Goal: Transaction & Acquisition: Subscribe to service/newsletter

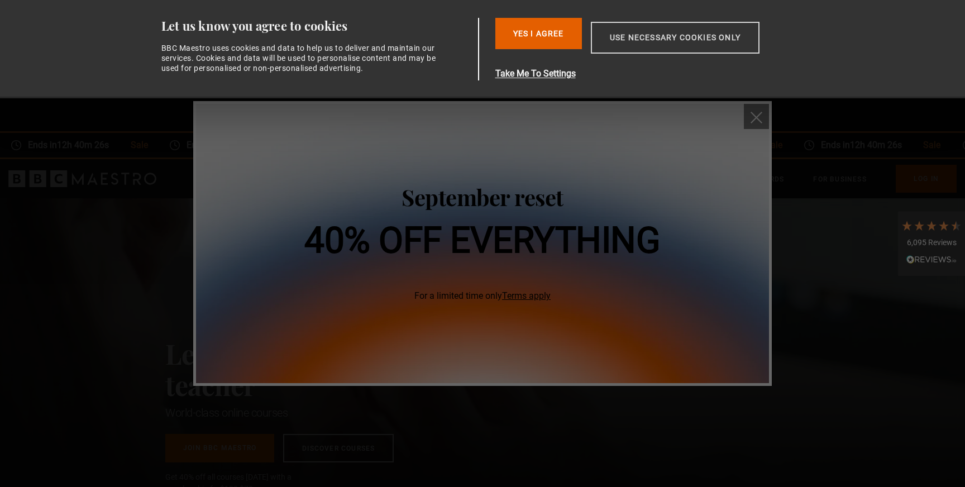
click at [668, 34] on button "Use necessary cookies only" at bounding box center [675, 38] width 169 height 32
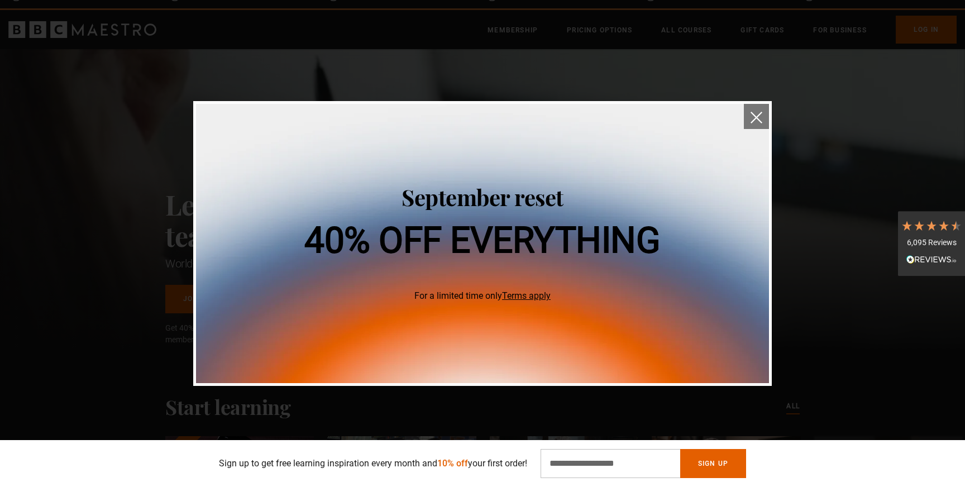
scroll to position [60, 0]
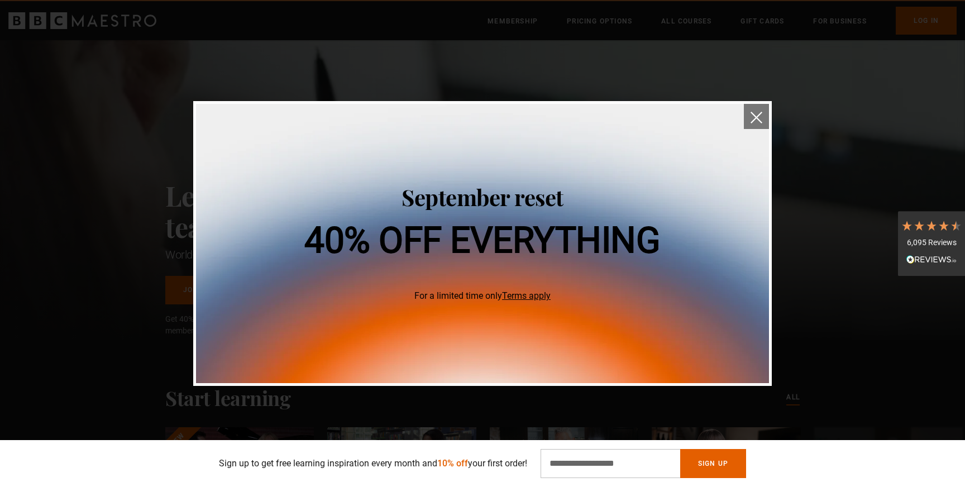
click at [754, 113] on img "close" at bounding box center [757, 118] width 12 height 12
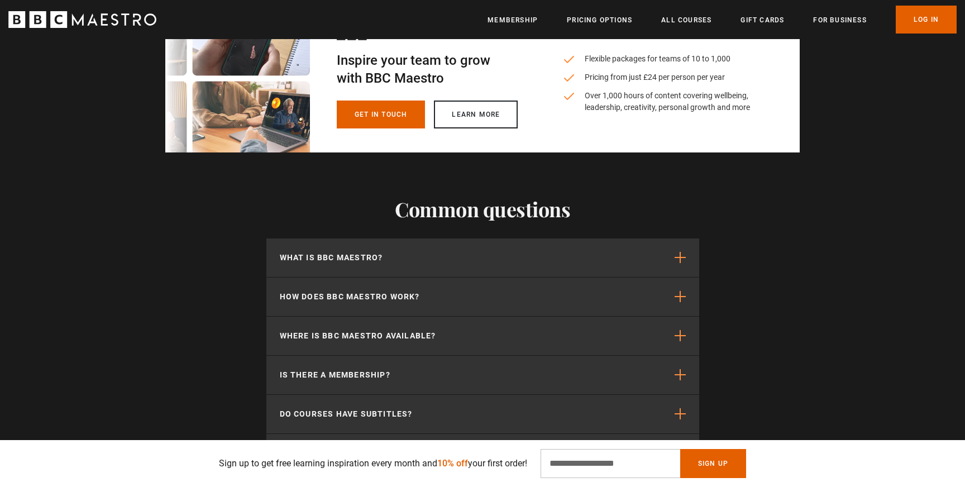
scroll to position [3363, 0]
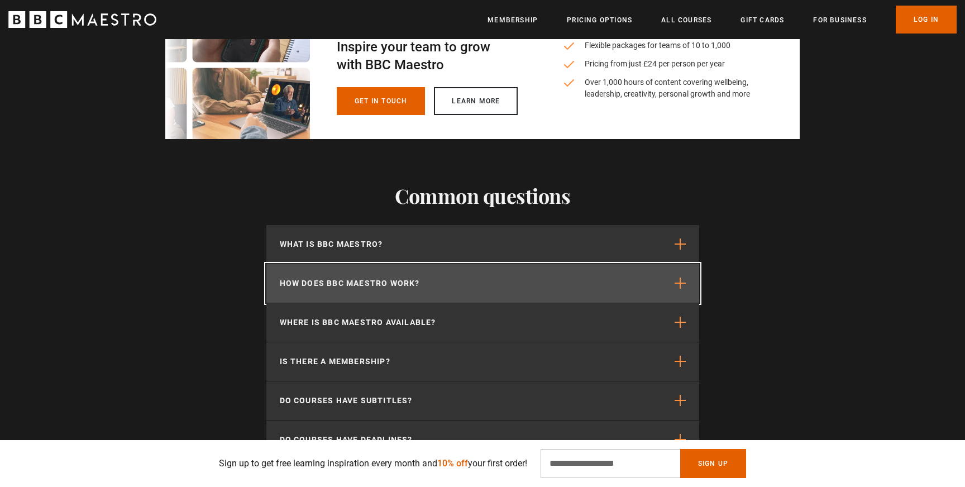
click at [679, 282] on span "button" at bounding box center [680, 283] width 11 height 11
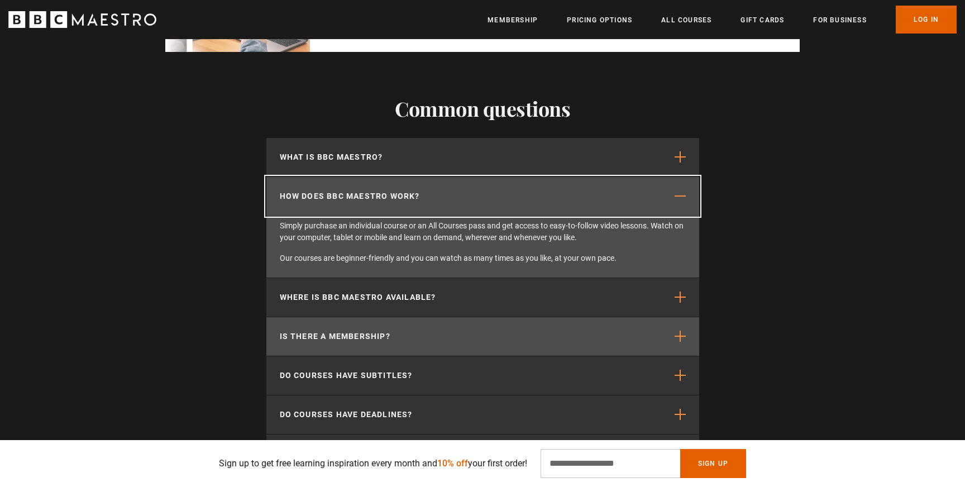
scroll to position [0, 732]
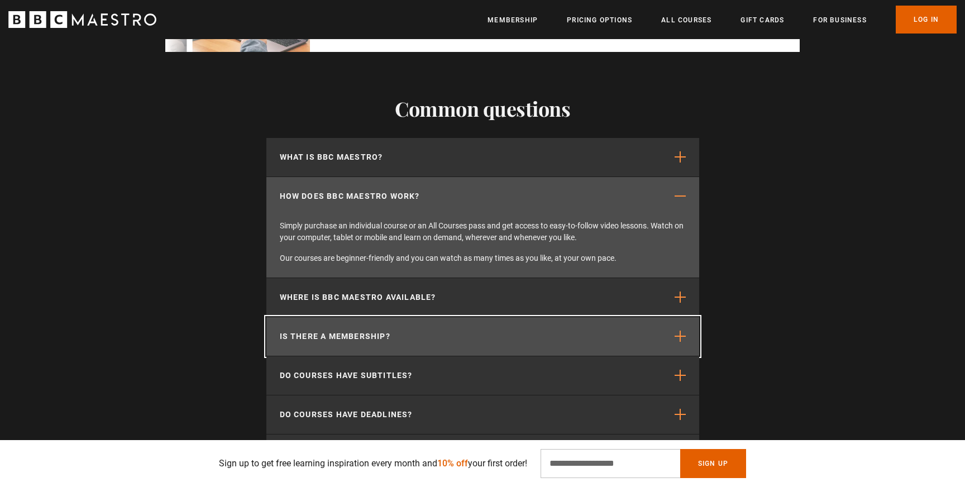
click at [679, 336] on span "button" at bounding box center [680, 336] width 11 height 11
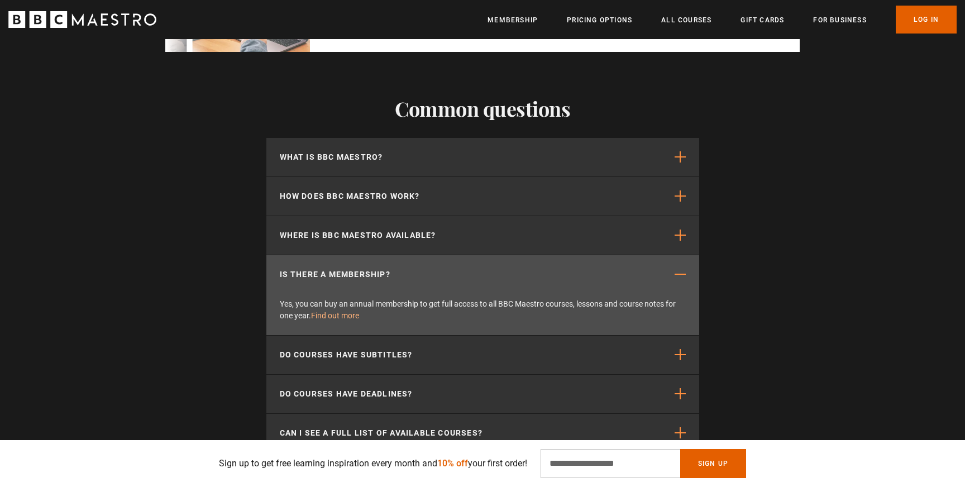
click at [350, 313] on link "Find out more" at bounding box center [335, 315] width 48 height 9
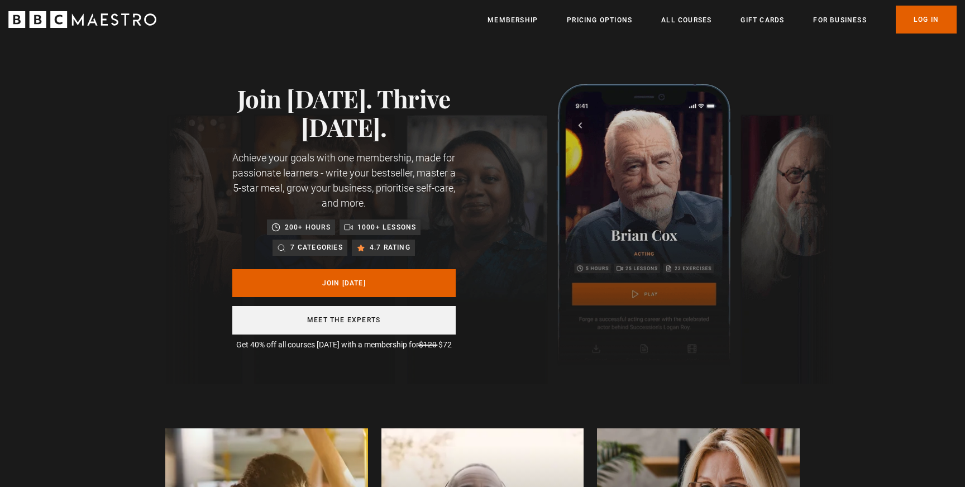
scroll to position [0, 146]
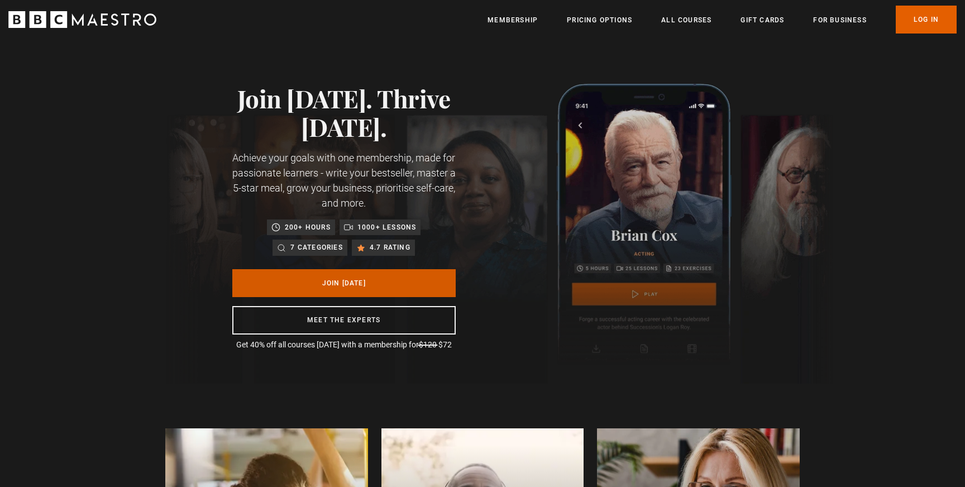
click at [370, 284] on link "Join Today" at bounding box center [343, 283] width 223 height 28
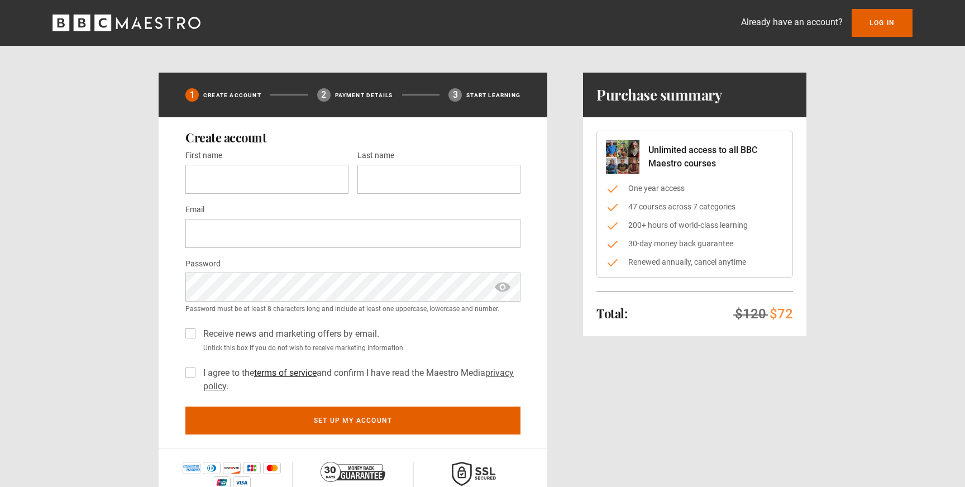
click at [298, 368] on link "terms of service" at bounding box center [285, 373] width 63 height 11
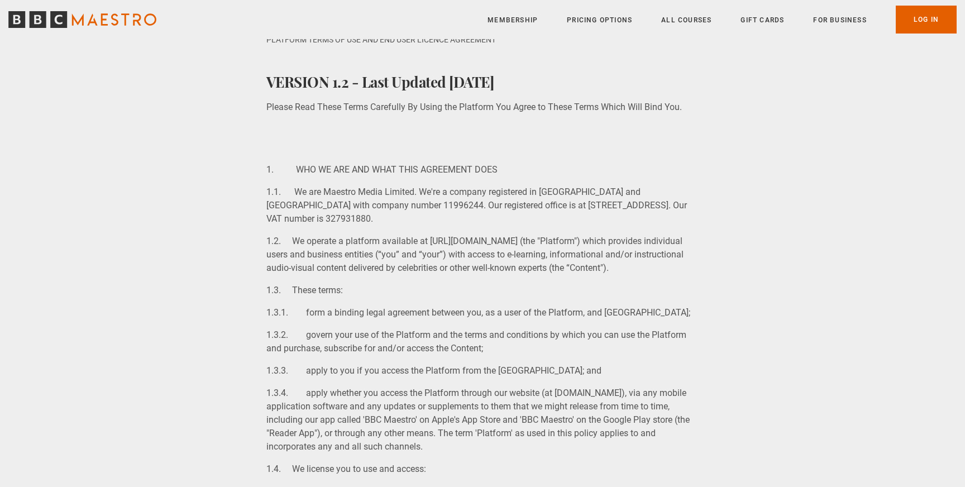
scroll to position [61, 0]
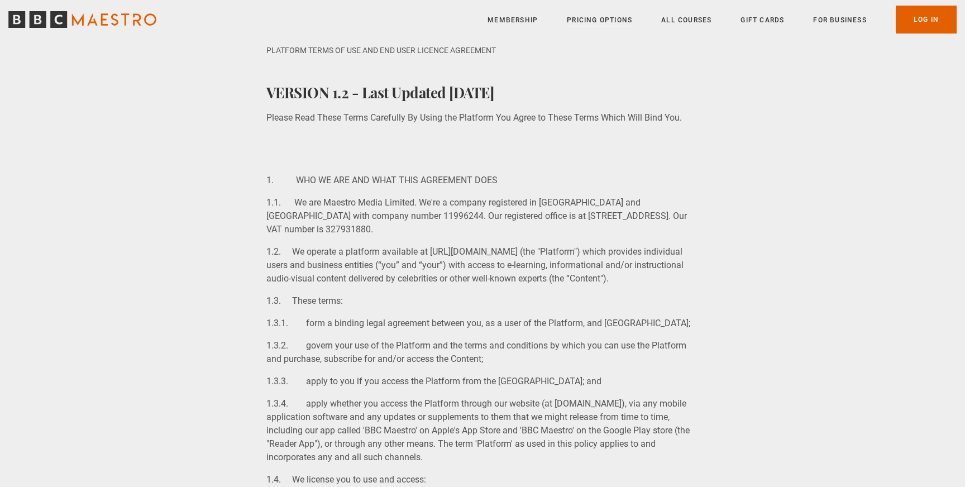
click at [603, 21] on link "Pricing Options" at bounding box center [599, 20] width 65 height 11
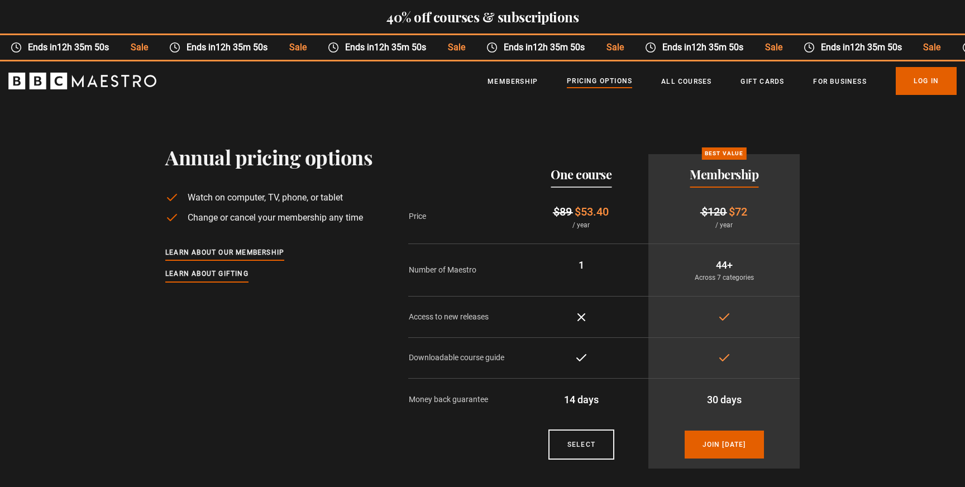
click at [601, 18] on h2 "40% off courses & subscriptions" at bounding box center [482, 17] width 965 height 16
click at [699, 80] on link "All Courses" at bounding box center [686, 81] width 50 height 11
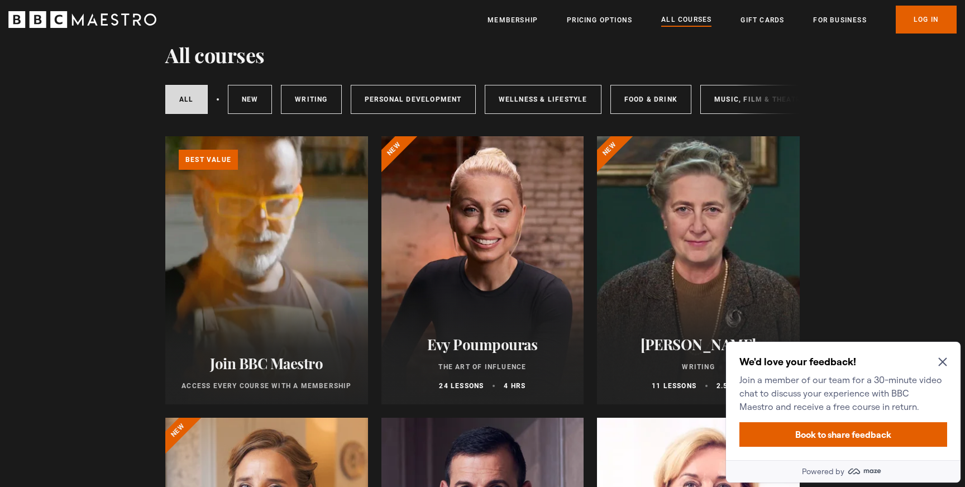
scroll to position [108, 0]
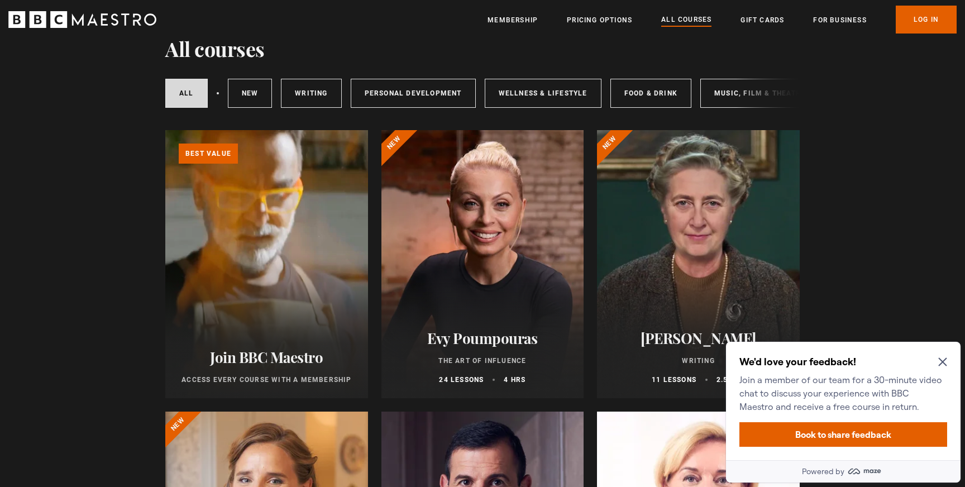
click at [165, 130] on link "Learn more about BBC Maestro" at bounding box center [165, 130] width 0 height 0
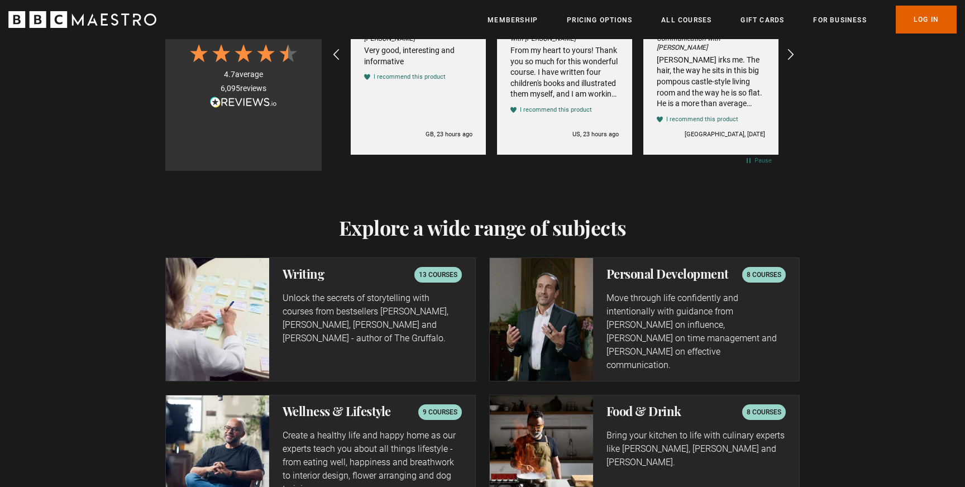
scroll to position [0, 439]
click at [349, 317] on p "Unlock the secrets of storytelling with courses from bestsellers Ken Follett, J…" at bounding box center [372, 319] width 179 height 54
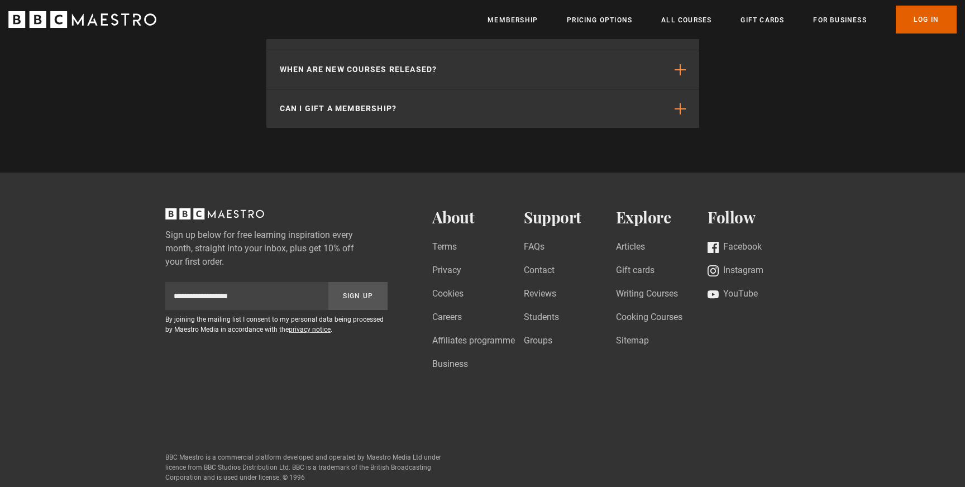
scroll to position [0, 1171]
click at [540, 264] on link "Contact" at bounding box center [539, 271] width 31 height 15
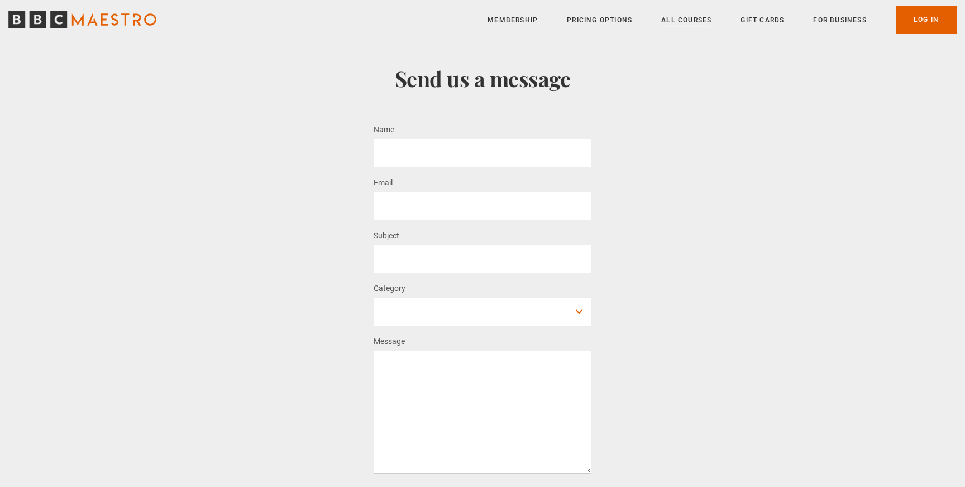
click at [686, 21] on link "All Courses" at bounding box center [686, 20] width 50 height 11
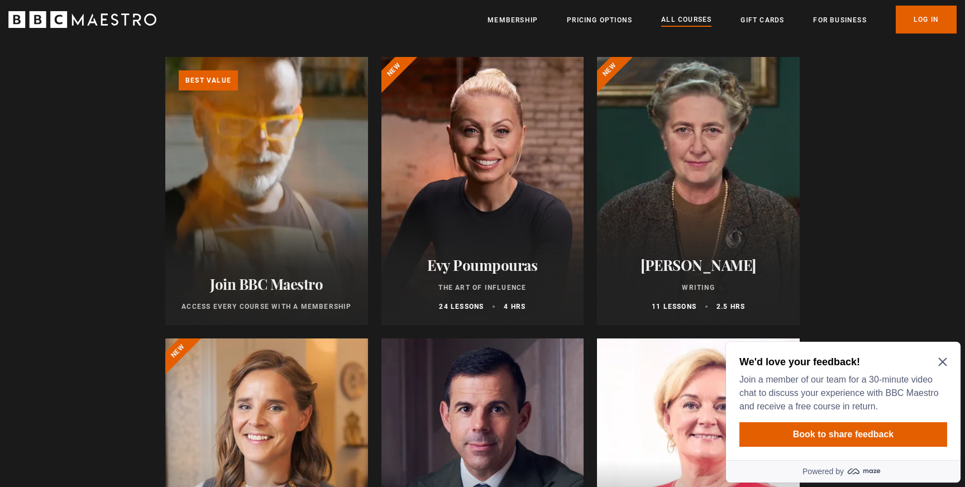
scroll to position [183, 0]
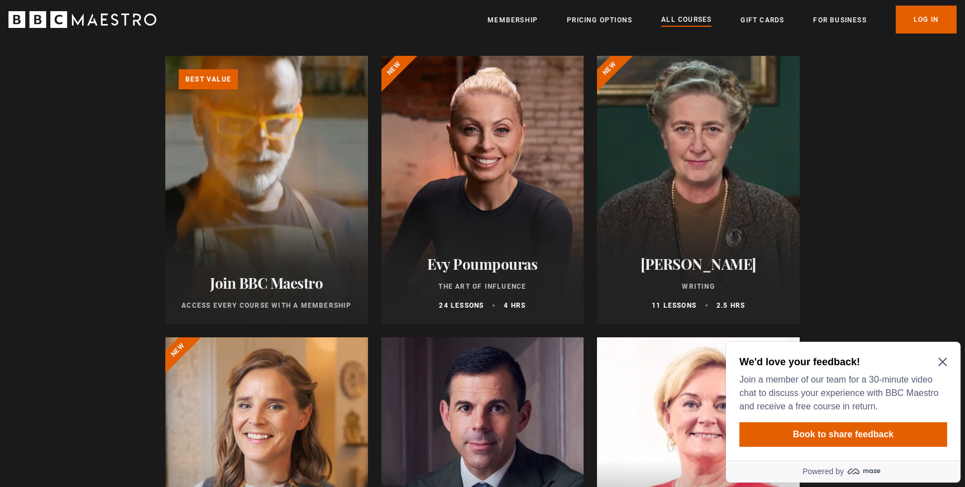
click at [517, 263] on h2 "Evy Poumpouras" at bounding box center [483, 263] width 176 height 17
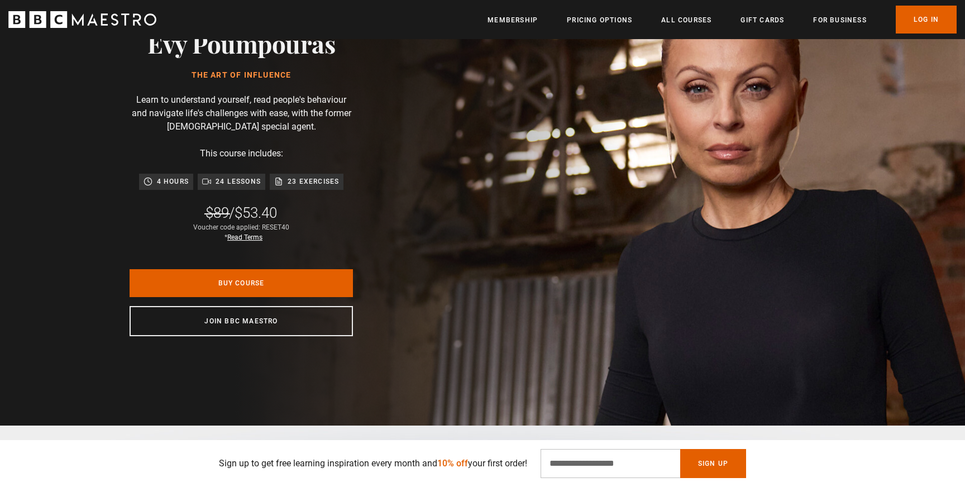
scroll to position [0, 476]
